Goal: Ask a question

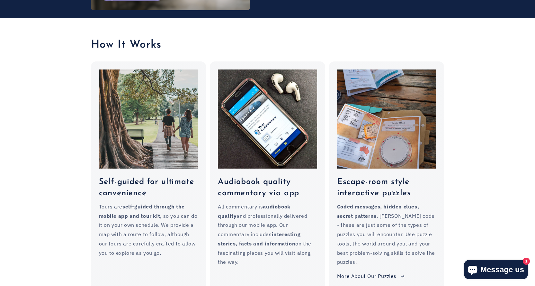
scroll to position [514, 0]
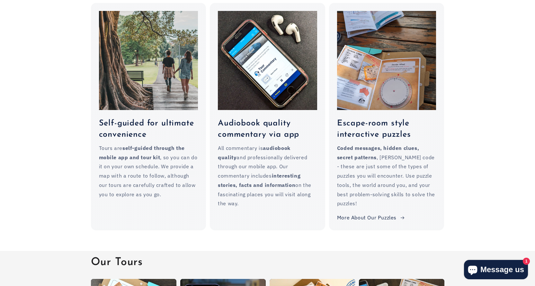
click at [502, 272] on span "Message us" at bounding box center [502, 269] width 44 height 10
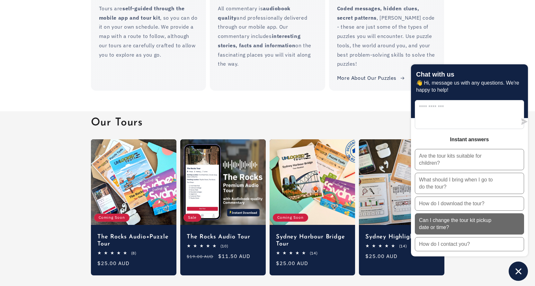
scroll to position [675, 0]
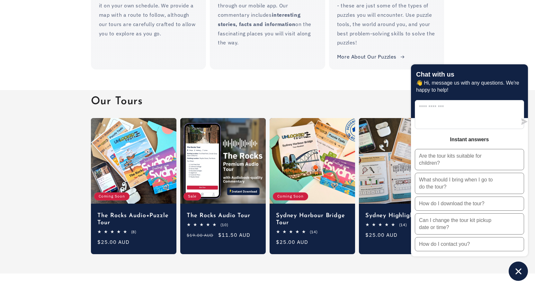
click at [522, 268] on icon "Chat window" at bounding box center [518, 271] width 10 height 10
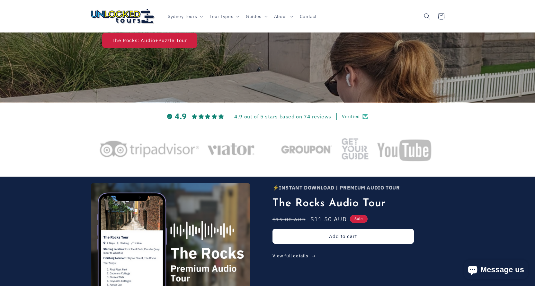
scroll to position [64, 0]
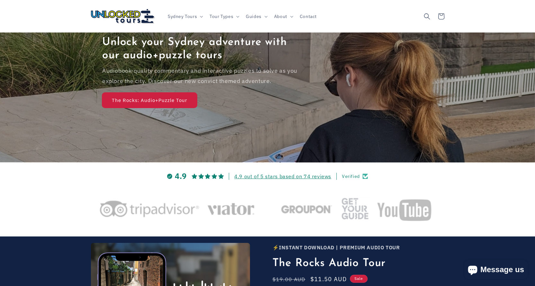
click at [158, 96] on link "The Rocks: Audio+Puzzle Tour" at bounding box center [149, 100] width 95 height 15
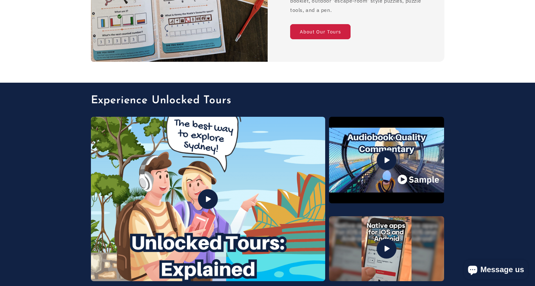
scroll to position [1349, 0]
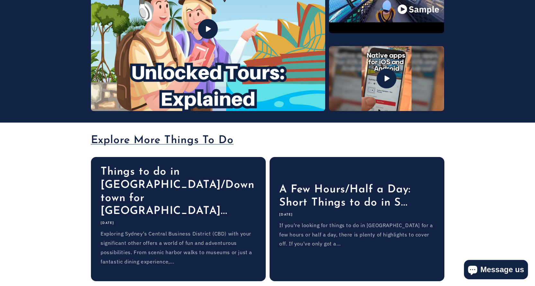
click at [512, 272] on span "Message us" at bounding box center [502, 269] width 44 height 10
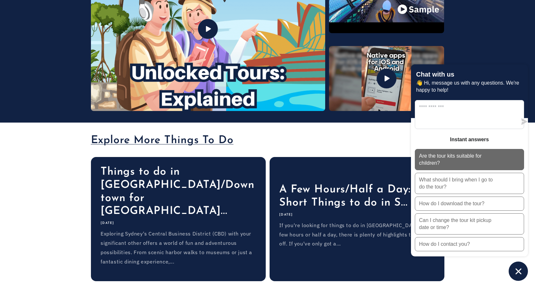
click at [473, 152] on button "Are the tour kits suitable for children?" at bounding box center [469, 159] width 109 height 21
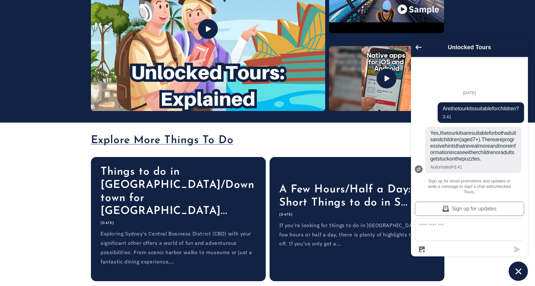
type textarea "*"
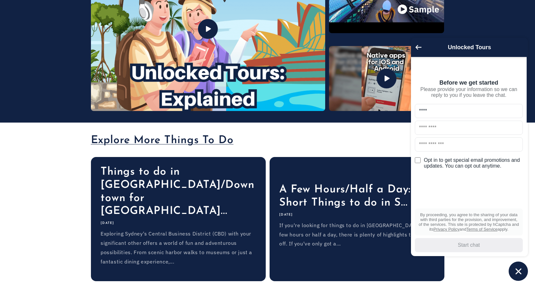
type input "****"
click at [444, 133] on input "text" at bounding box center [469, 127] width 108 height 14
type input "****"
click at [465, 151] on input "text" at bounding box center [469, 144] width 108 height 14
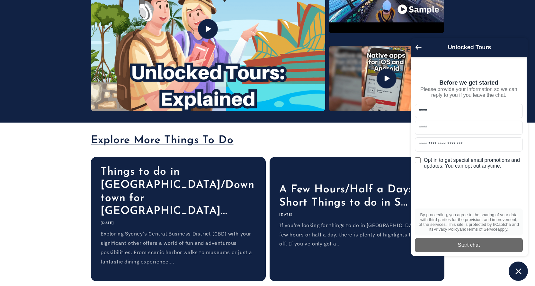
type input "**********"
click at [482, 245] on div "Start chat" at bounding box center [469, 244] width 100 height 7
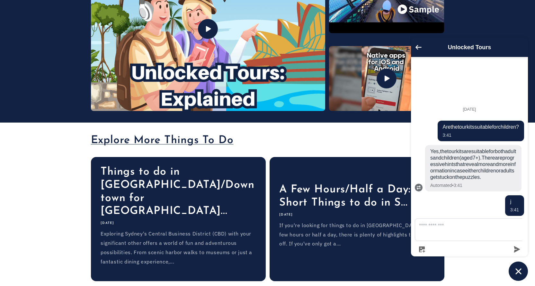
click at [516, 246] on icon "submit" at bounding box center [517, 249] width 6 height 6
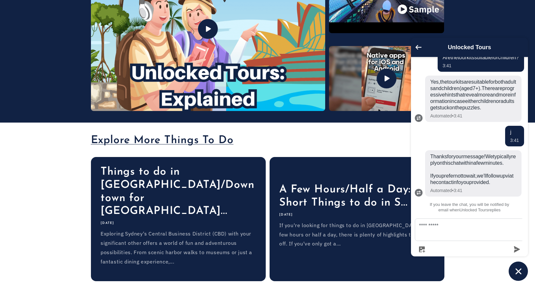
type textarea "**********"
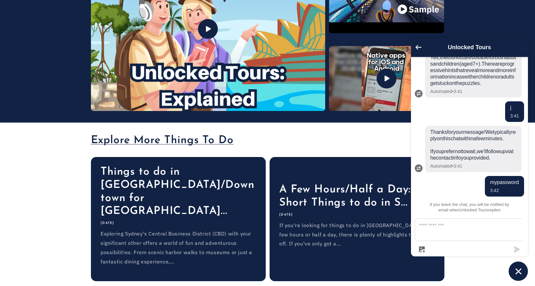
scroll to position [80, 0]
click at [422, 250] on icon "button" at bounding box center [422, 249] width 6 height 6
click at [458, 234] on textarea "Message us" at bounding box center [473, 229] width 116 height 22
type textarea "*****"
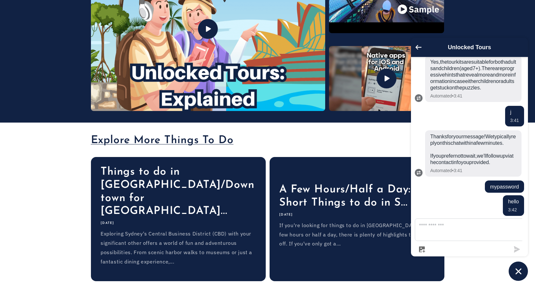
scroll to position [77, 0]
click at [519, 269] on icon "Chat window" at bounding box center [518, 271] width 6 height 6
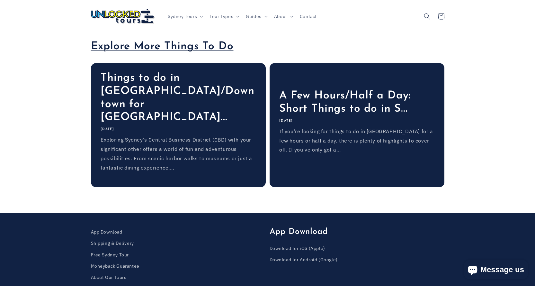
scroll to position [1443, 0]
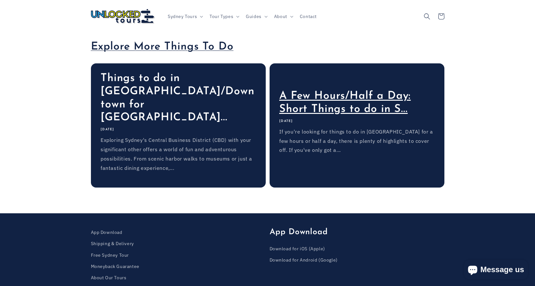
click at [301, 90] on link "A Few Hours/Half a Day: Short Things to do in S..." at bounding box center [356, 103] width 155 height 26
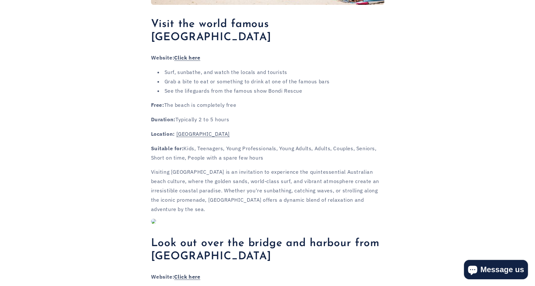
scroll to position [1156, 0]
